Goal: Transaction & Acquisition: Book appointment/travel/reservation

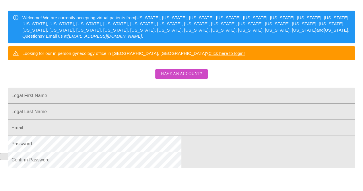
scroll to position [81, 0]
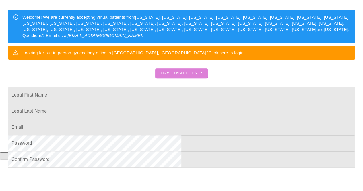
click at [181, 77] on span "Have an account?" at bounding box center [181, 73] width 41 height 7
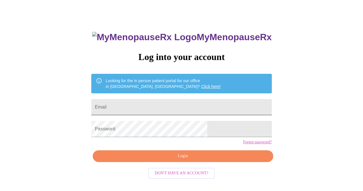
click at [135, 107] on input "Email" at bounding box center [181, 107] width 180 height 16
type input "[EMAIL_ADDRESS][DOMAIN_NAME]"
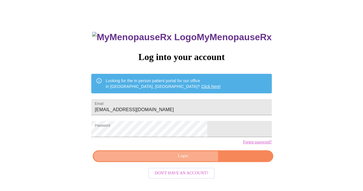
click at [188, 159] on span "Login" at bounding box center [182, 155] width 167 height 7
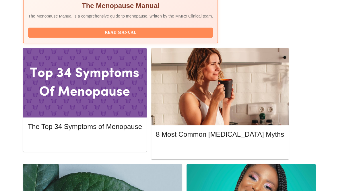
scroll to position [240, 0]
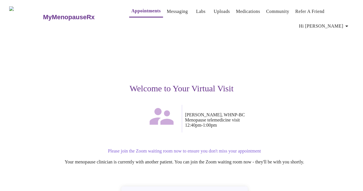
click at [313, 151] on div "Please join the Zoom waiting room now to ensure you don't miss your appointment…" at bounding box center [181, 156] width 344 height 25
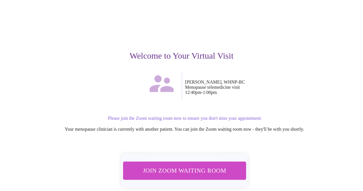
scroll to position [32, 0]
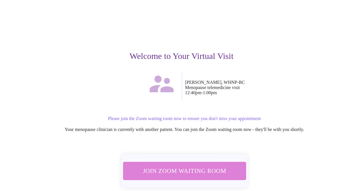
click at [209, 172] on span "Join Zoom Waiting Room" at bounding box center [184, 170] width 108 height 11
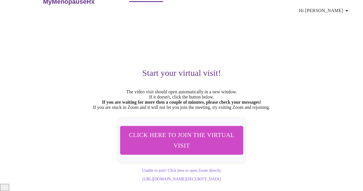
scroll to position [0, 0]
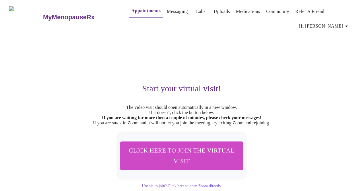
click at [131, 8] on link "Appointments" at bounding box center [145, 11] width 29 height 8
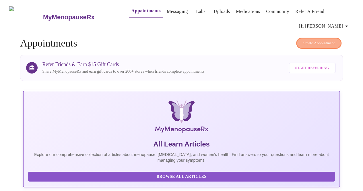
click at [330, 42] on span "Create Appointment" at bounding box center [319, 43] width 32 height 7
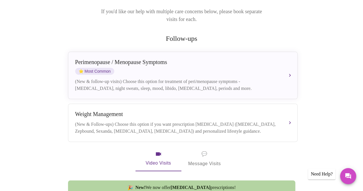
scroll to position [90, 0]
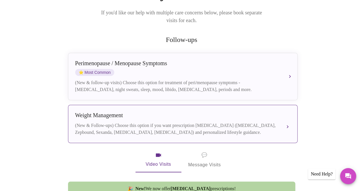
click at [276, 122] on div "(New & Follow-ups) Choose this option if you want prescription [MEDICAL_DATA] (…" at bounding box center [177, 129] width 204 height 14
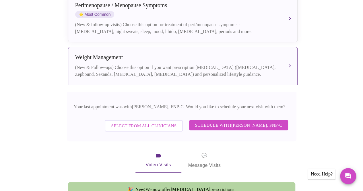
scroll to position [147, 0]
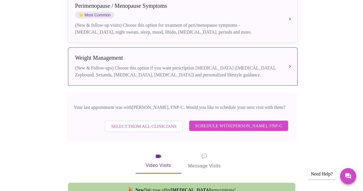
click at [148, 122] on span "Select from All Clinicians" at bounding box center [143, 125] width 65 height 7
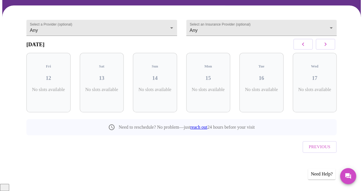
scroll to position [33, 0]
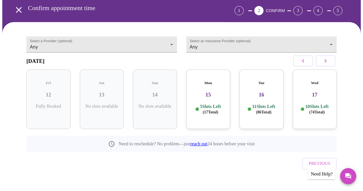
click at [329, 63] on icon "button" at bounding box center [325, 60] width 7 height 7
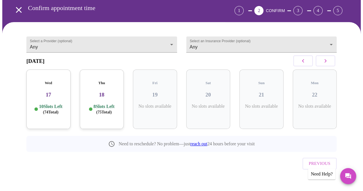
click at [329, 63] on icon "button" at bounding box center [325, 60] width 7 height 7
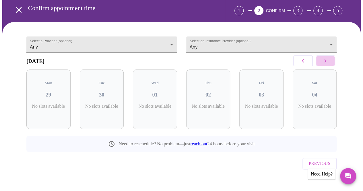
click at [329, 63] on icon "button" at bounding box center [325, 60] width 7 height 7
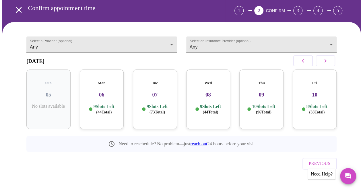
click at [306, 61] on icon "button" at bounding box center [302, 60] width 7 height 7
drag, startPoint x: 263, startPoint y: 106, endPoint x: 257, endPoint y: 106, distance: 5.2
click at [257, 106] on p "8 Slots Left ( 34 Total)" at bounding box center [263, 109] width 21 height 11
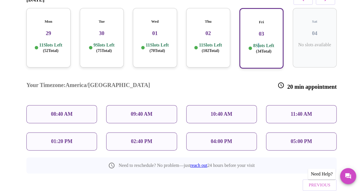
scroll to position [94, 0]
click at [218, 138] on p "04:00 PM" at bounding box center [220, 141] width 21 height 6
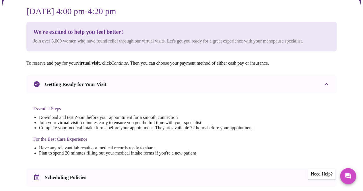
scroll to position [0, 0]
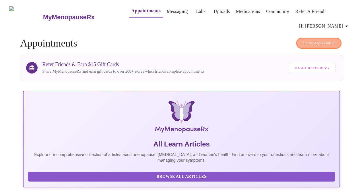
click at [320, 40] on span "Create Appointment" at bounding box center [319, 43] width 32 height 7
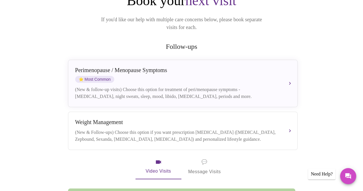
scroll to position [85, 0]
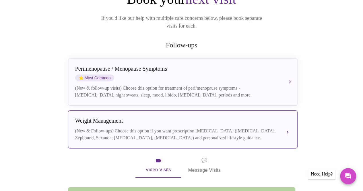
click at [293, 125] on button "[MEDICAL_DATA] (New & Follow-ups) Choose this option if you want prescription […" at bounding box center [182, 129] width 229 height 38
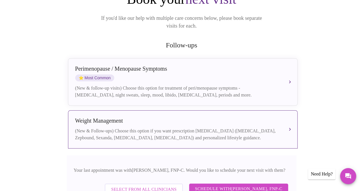
drag, startPoint x: 230, startPoint y: 184, endPoint x: 209, endPoint y: 186, distance: 20.7
click at [209, 186] on span "Schedule with [PERSON_NAME], FNP-C" at bounding box center [238, 188] width 87 height 7
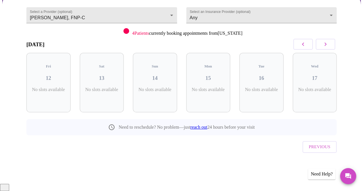
scroll to position [42, 0]
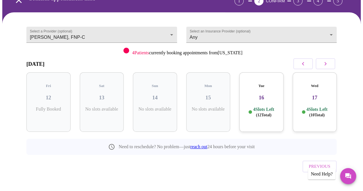
click at [328, 61] on icon "button" at bounding box center [325, 63] width 7 height 7
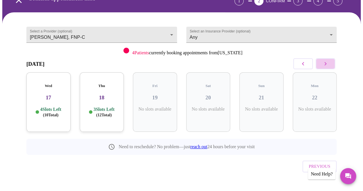
click at [326, 64] on icon "button" at bounding box center [325, 63] width 2 height 3
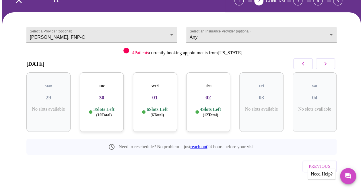
click at [333, 63] on button "button" at bounding box center [324, 63] width 19 height 11
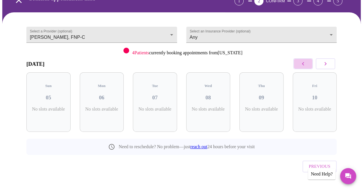
click at [303, 62] on icon "button" at bounding box center [302, 63] width 7 height 7
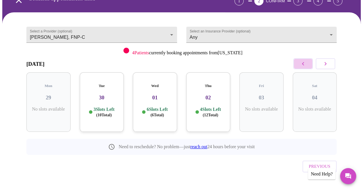
click at [303, 62] on icon "button" at bounding box center [302, 63] width 7 height 7
click at [171, 28] on body "MyMenopauseRx Appointments Messaging Labs Uploads Medications Community Refer a…" at bounding box center [181, 80] width 358 height 241
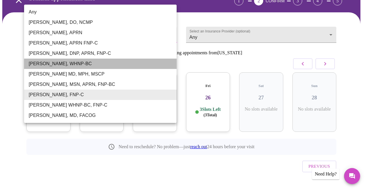
click at [89, 62] on li "[PERSON_NAME], WHNP-BC" at bounding box center [100, 63] width 153 height 10
type input "[PERSON_NAME], WHNP-BC"
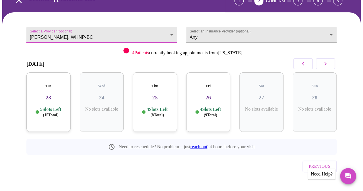
click at [329, 64] on icon "button" at bounding box center [325, 63] width 7 height 7
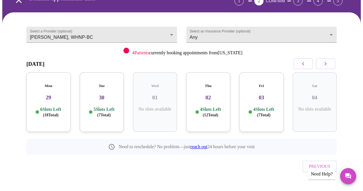
click at [264, 113] on span "( 7 Total)" at bounding box center [263, 115] width 13 height 4
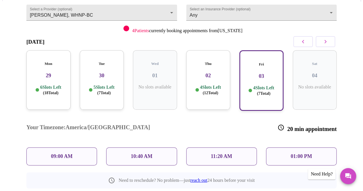
scroll to position [64, 0]
click at [265, 91] on span "( 7 Total)" at bounding box center [263, 93] width 13 height 4
click at [295, 153] on p "01:00 PM" at bounding box center [300, 156] width 21 height 6
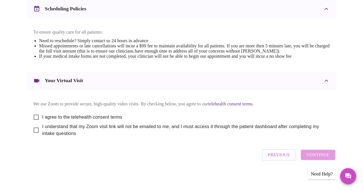
scroll to position [229, 0]
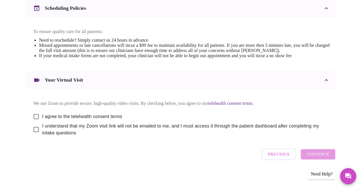
click at [37, 118] on input "I agree to the telehealth consent terms" at bounding box center [36, 116] width 12 height 12
checkbox input "true"
click at [36, 134] on input "I understand that my Zoom visit link will not be emailed to me, and I must acce…" at bounding box center [36, 129] width 12 height 12
checkbox input "true"
click at [322, 155] on div "Previous Continue" at bounding box center [298, 153] width 76 height 17
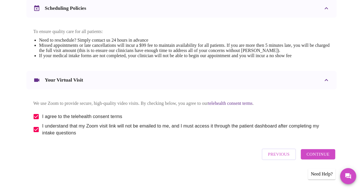
click at [322, 158] on span "Continue" at bounding box center [317, 153] width 23 height 7
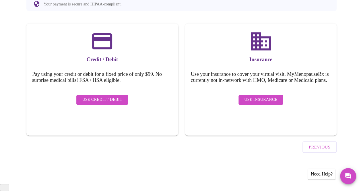
scroll to position [61, 0]
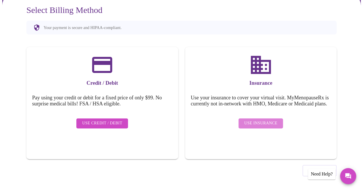
click at [267, 127] on span "Use Insurance" at bounding box center [260, 123] width 33 height 7
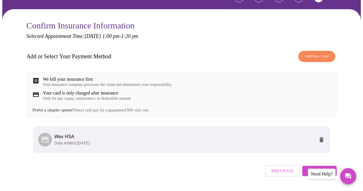
scroll to position [46, 0]
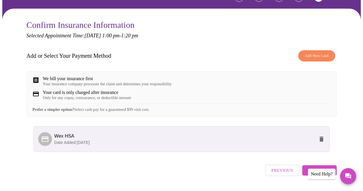
click at [97, 145] on p "Date Added: [DATE]" at bounding box center [184, 142] width 260 height 6
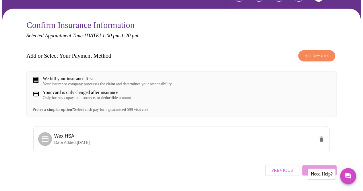
scroll to position [66, 0]
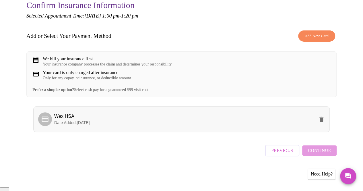
click at [268, 125] on p "Date Added: [DATE]" at bounding box center [184, 123] width 260 height 6
click at [320, 154] on span "Continue" at bounding box center [319, 150] width 23 height 7
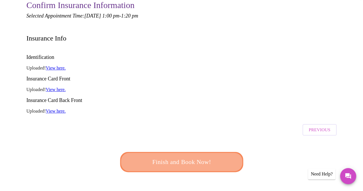
click at [198, 157] on span "Finish and Book Now!" at bounding box center [181, 162] width 106 height 11
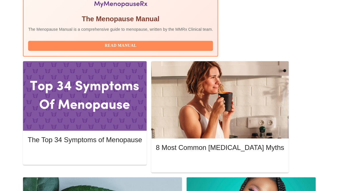
scroll to position [222, 0]
